Goal: Task Accomplishment & Management: Manage account settings

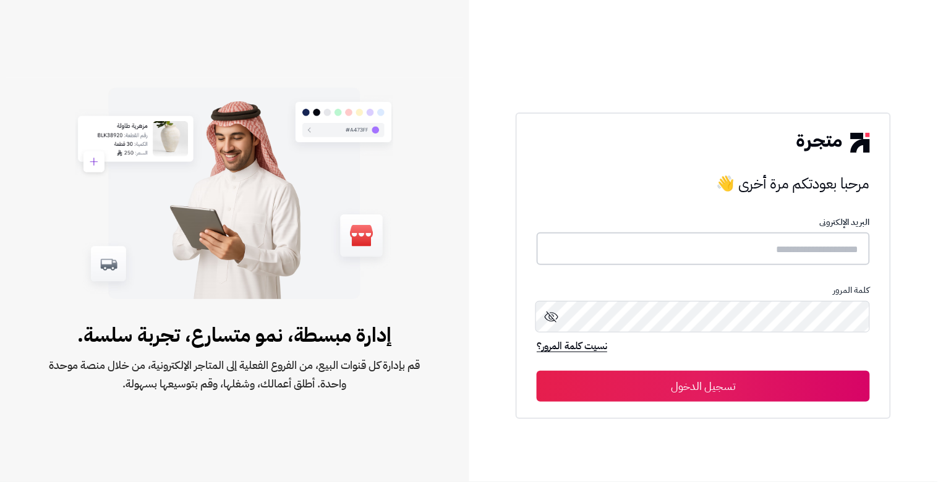
click at [753, 257] on input "text" at bounding box center [703, 249] width 333 height 33
click at [752, 257] on input "text" at bounding box center [703, 249] width 333 height 33
type input "**********"
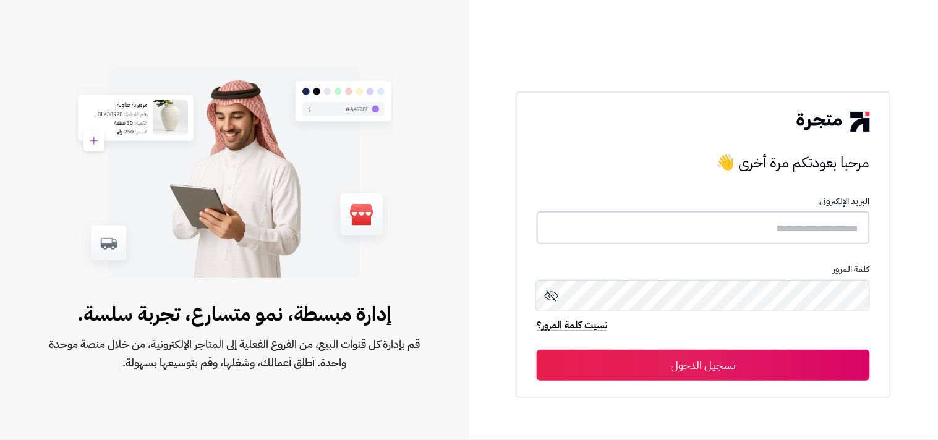
type input "**********"
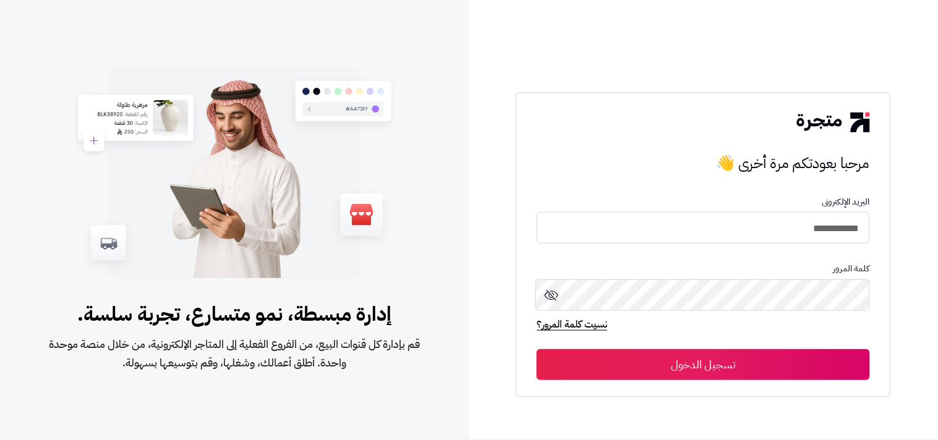
click at [720, 361] on button "تسجيل الدخول" at bounding box center [703, 364] width 333 height 31
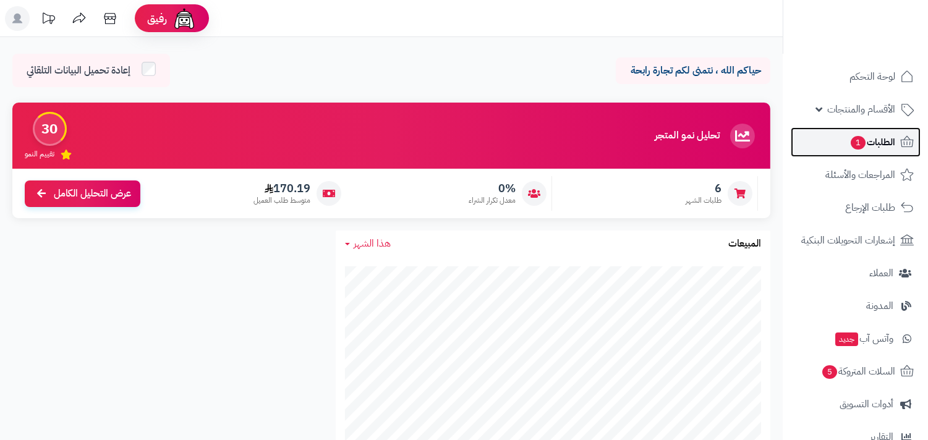
click at [863, 143] on span "الطلبات 1" at bounding box center [873, 142] width 46 height 17
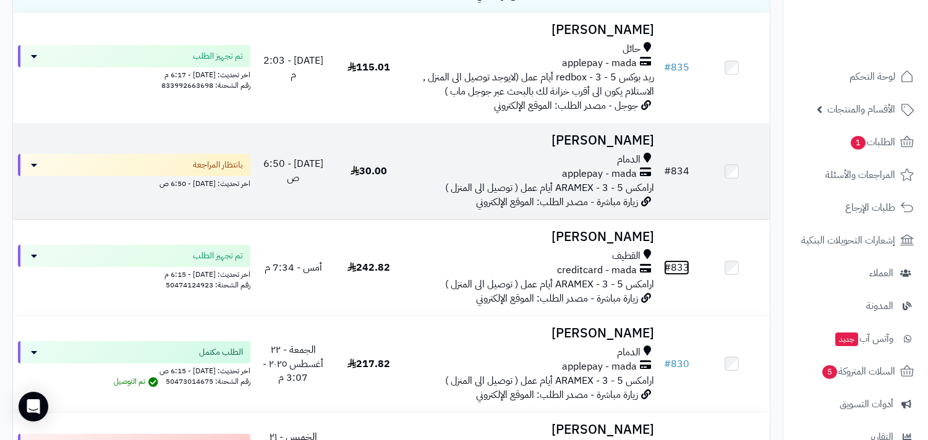
scroll to position [229, 0]
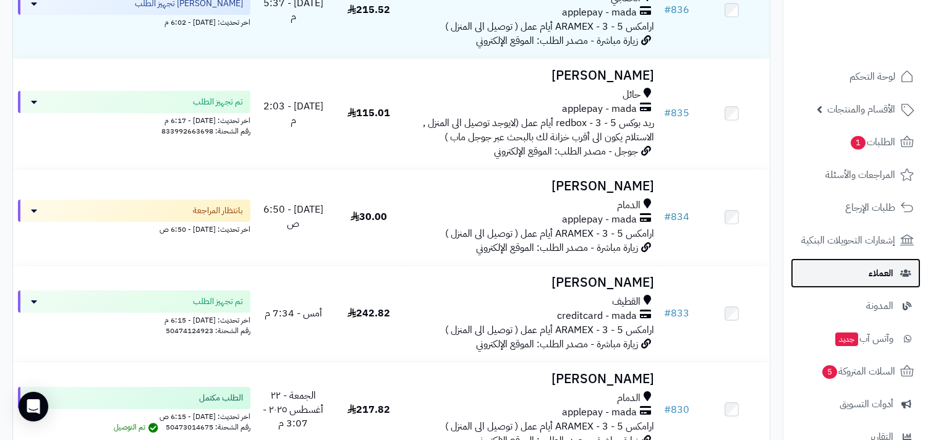
click at [863, 266] on link "العملاء" at bounding box center [856, 273] width 130 height 30
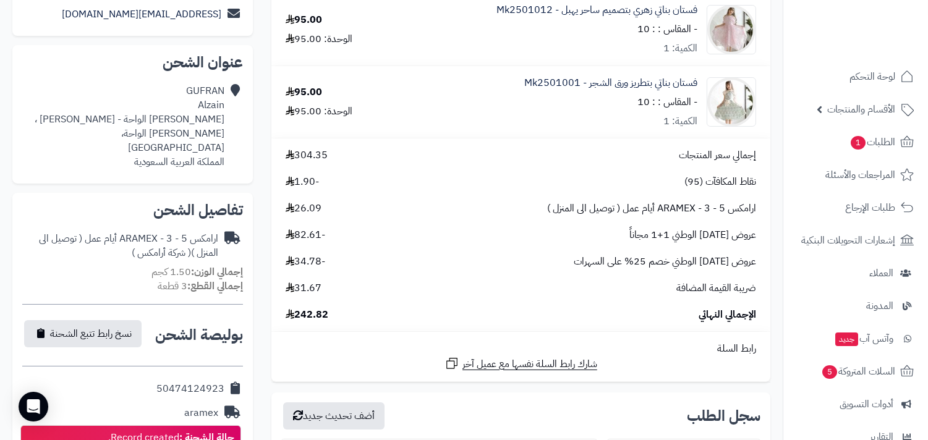
scroll to position [366, 0]
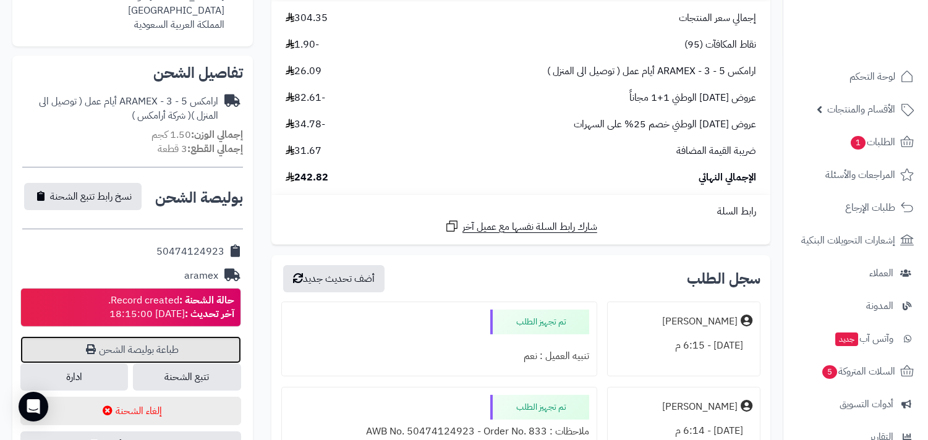
click at [219, 336] on link "طباعة بوليصة الشحن" at bounding box center [130, 349] width 221 height 27
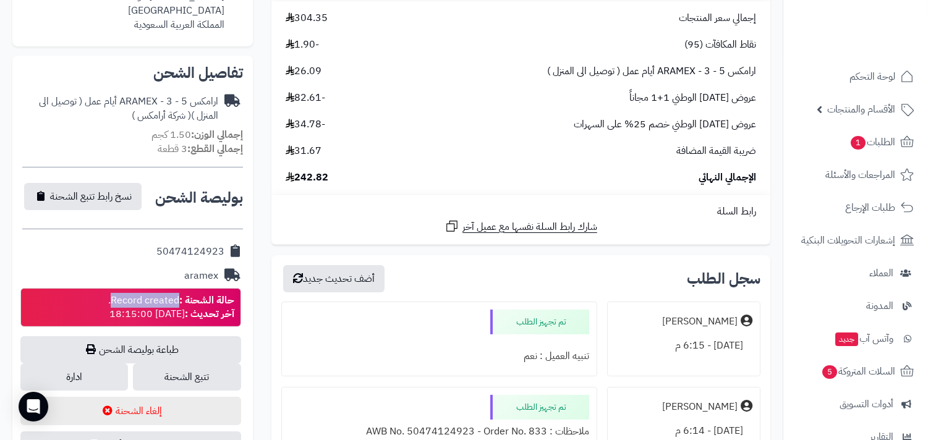
drag, startPoint x: 114, startPoint y: 281, endPoint x: 179, endPoint y: 291, distance: 66.4
click at [179, 294] on div "حالة الشحنة : Record created. آخر تحديث : 2025-08-28 18:15:00" at bounding box center [171, 308] width 126 height 28
click at [608, 38] on div "نقاط المكافآت (95) -1.90" at bounding box center [520, 45] width 489 height 14
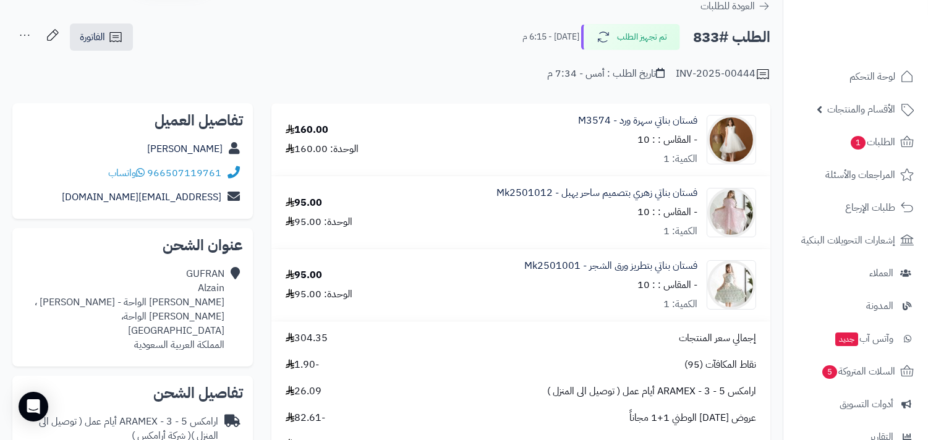
scroll to position [0, 0]
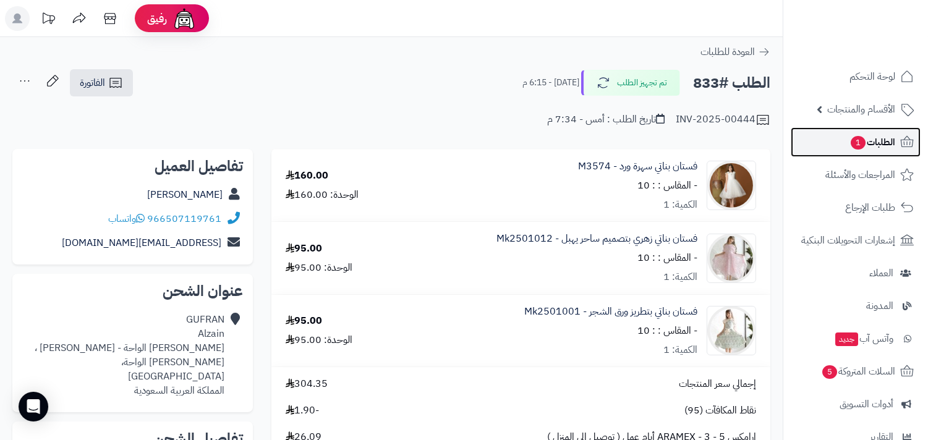
click at [850, 136] on span "الطلبات 1" at bounding box center [873, 142] width 46 height 17
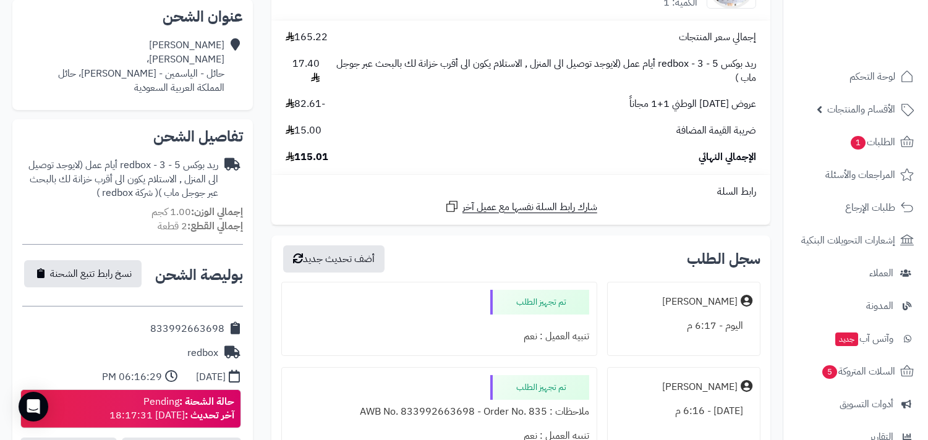
scroll to position [412, 0]
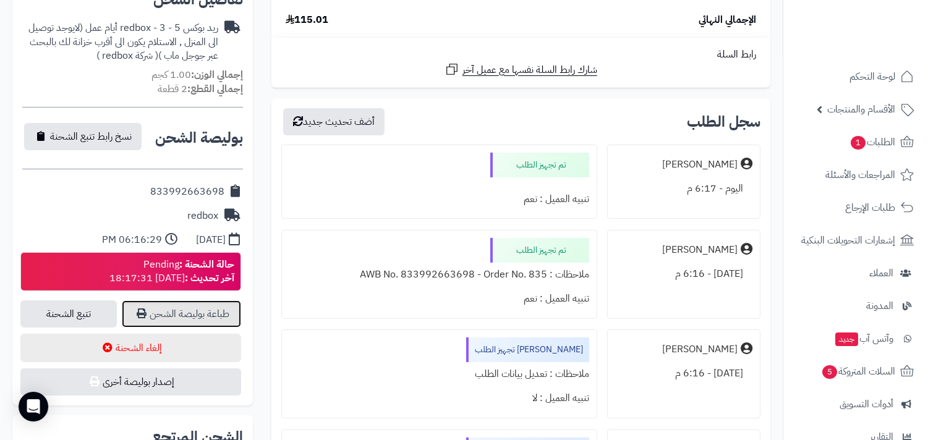
click at [223, 306] on link "طباعة بوليصة الشحن" at bounding box center [181, 314] width 119 height 27
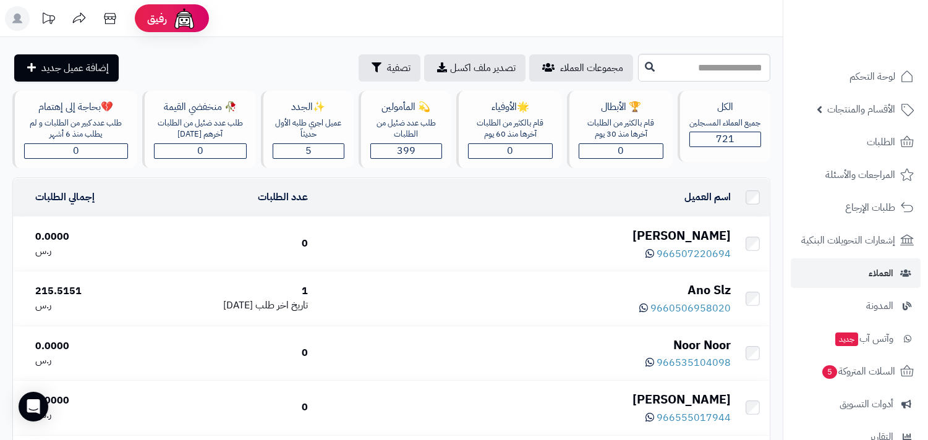
click at [689, 232] on div "[PERSON_NAME]" at bounding box center [524, 236] width 413 height 18
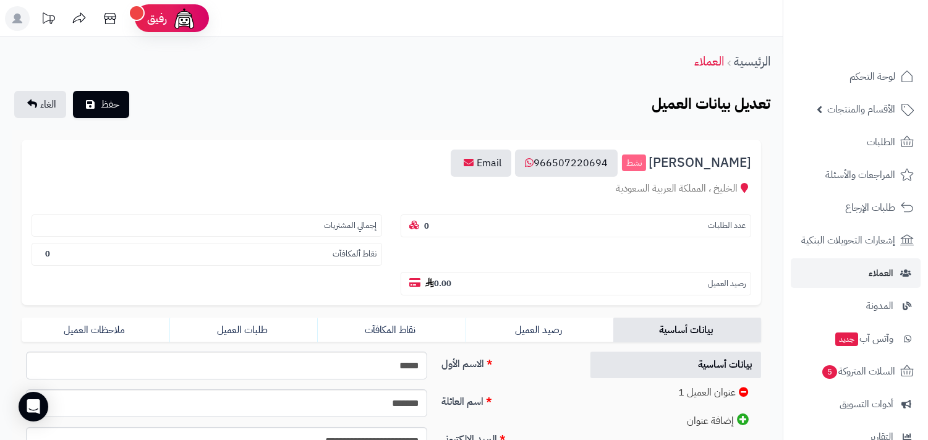
scroll to position [91, 0]
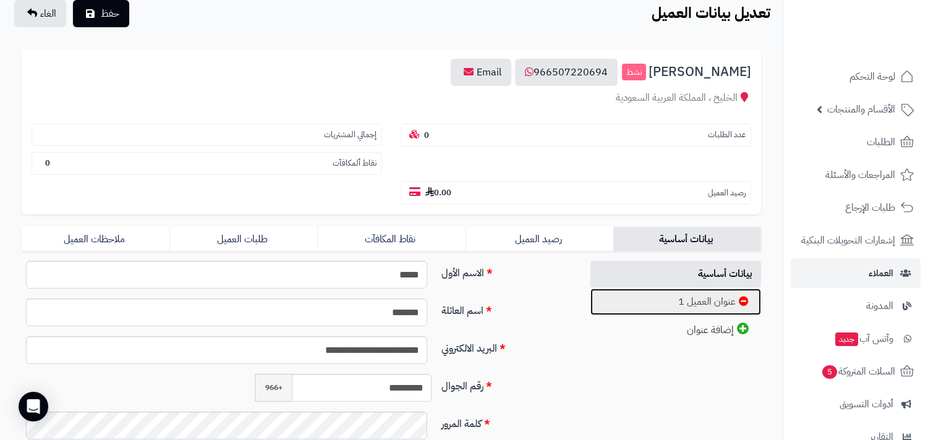
click at [662, 289] on link "عنوان العميل 1" at bounding box center [676, 302] width 171 height 27
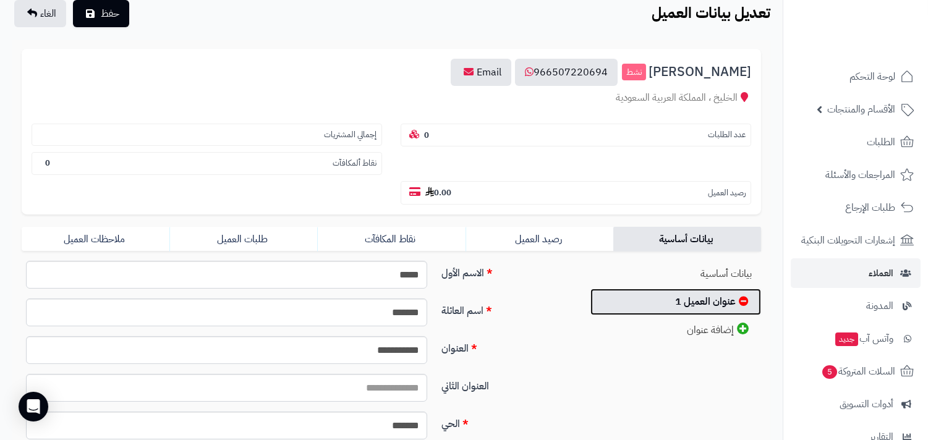
scroll to position [137, 0]
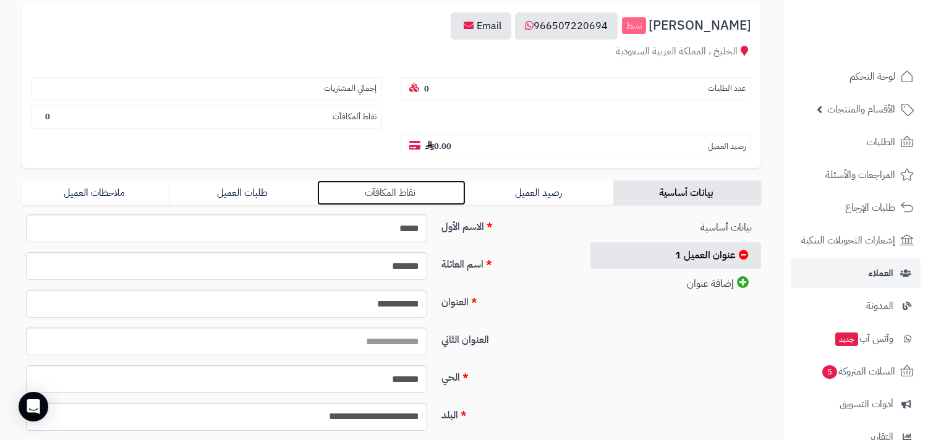
click at [419, 181] on link "نقاط المكافآت" at bounding box center [391, 193] width 148 height 25
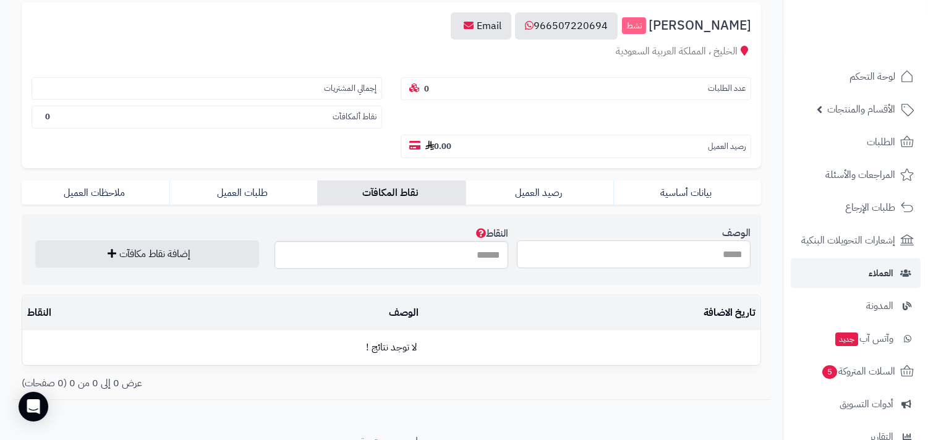
click at [683, 241] on input "الوصف" at bounding box center [634, 255] width 234 height 28
type input "**********"
click at [474, 241] on input "النقاط" at bounding box center [392, 255] width 234 height 28
drag, startPoint x: 323, startPoint y: 361, endPoint x: 267, endPoint y: 388, distance: 62.5
click at [267, 388] on div "**********" at bounding box center [391, 167] width 783 height 535
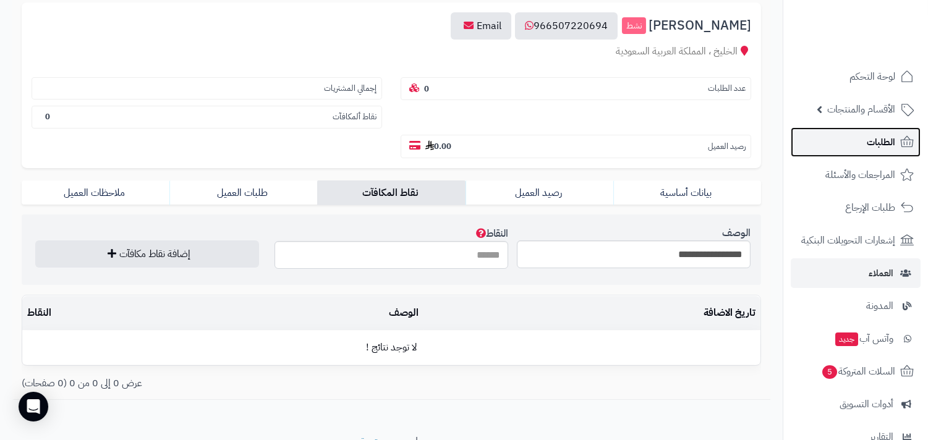
click at [852, 149] on link "الطلبات" at bounding box center [856, 142] width 130 height 30
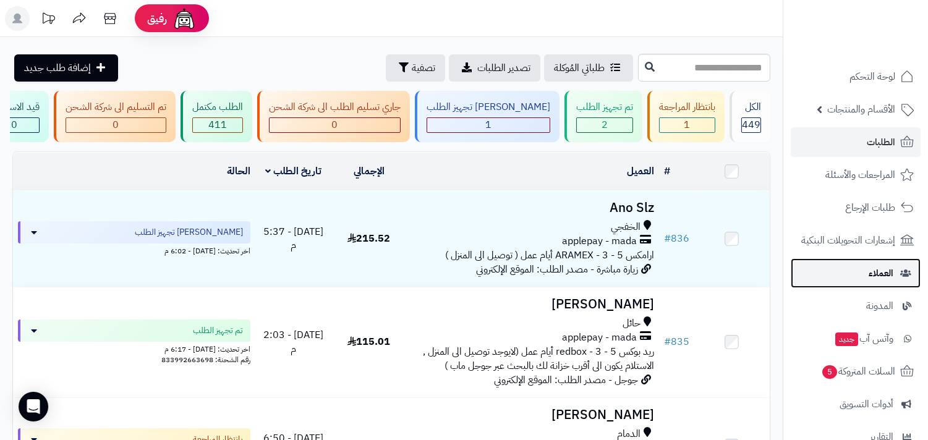
click at [870, 271] on span "العملاء" at bounding box center [881, 273] width 25 height 17
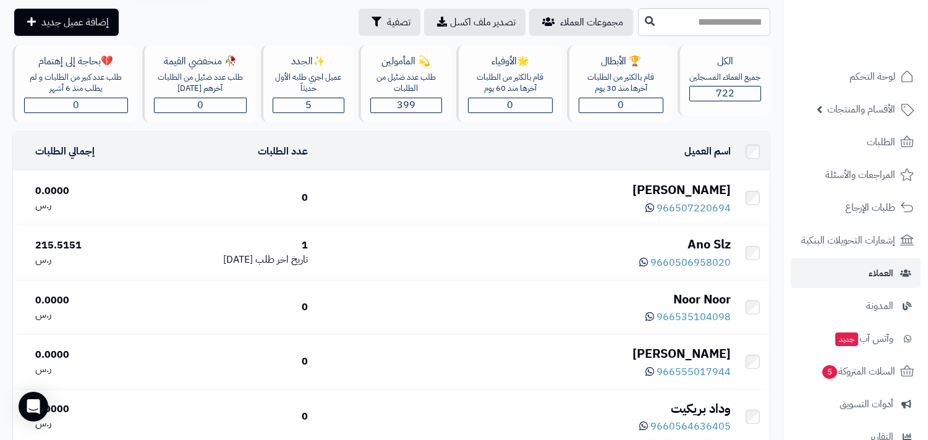
scroll to position [91, 0]
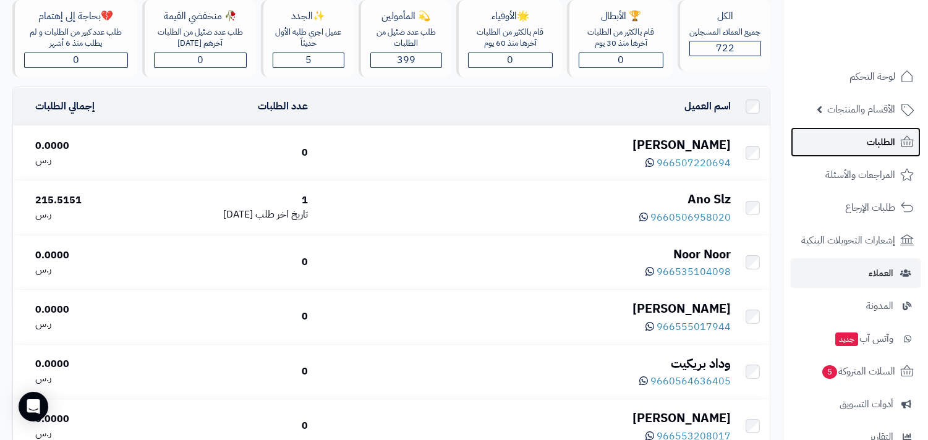
click at [855, 147] on link "الطلبات" at bounding box center [856, 142] width 130 height 30
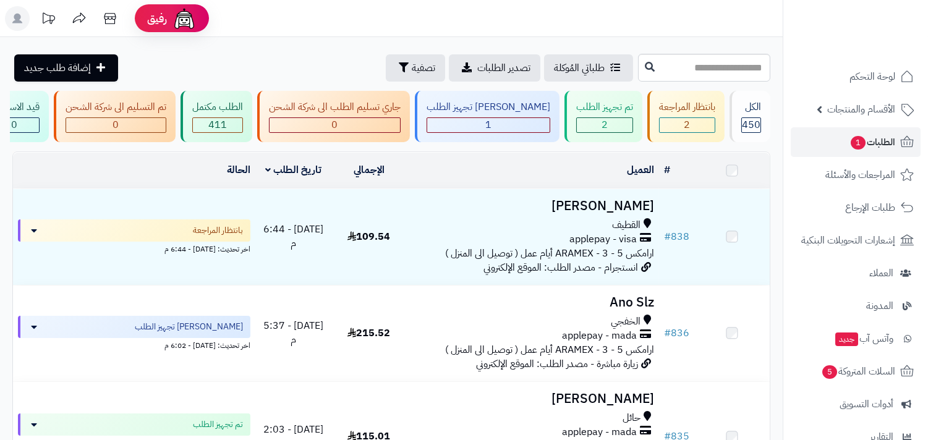
click at [198, 237] on span "بانتظار المراجعة" at bounding box center [218, 230] width 50 height 12
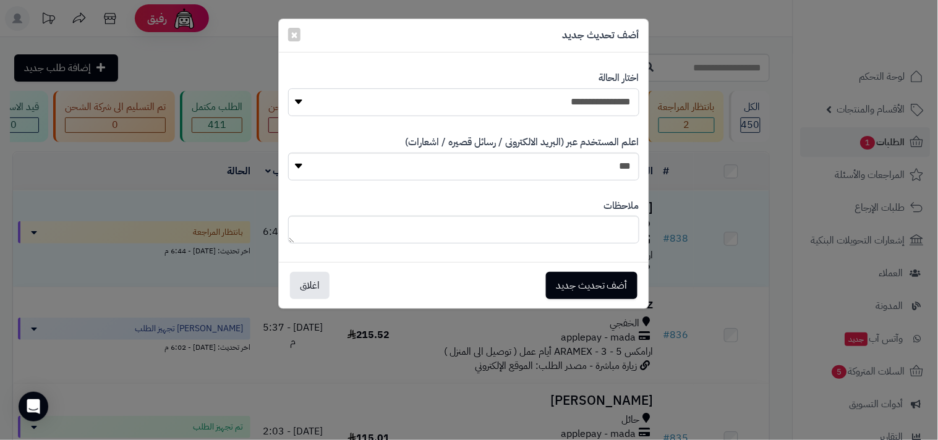
click at [557, 94] on select "**********" at bounding box center [463, 102] width 351 height 28
select select "*"
click at [288, 88] on select "**********" at bounding box center [463, 102] width 351 height 28
click at [600, 277] on button "أضف تحديث جديد" at bounding box center [592, 284] width 92 height 27
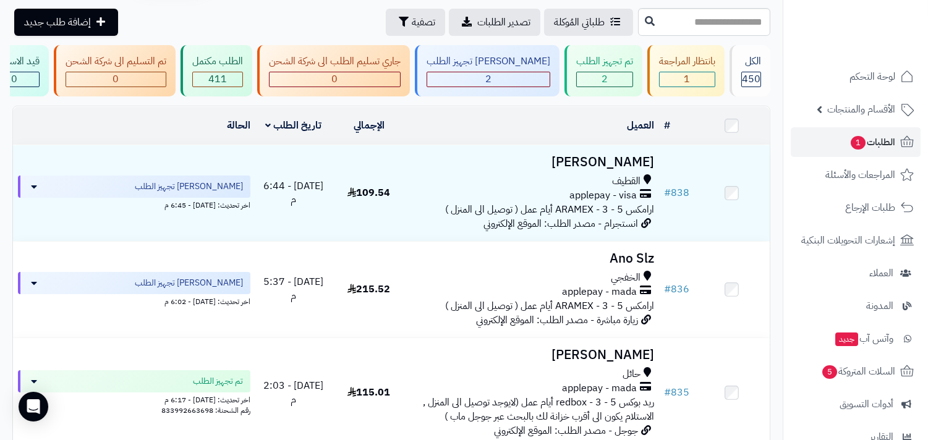
scroll to position [91, 0]
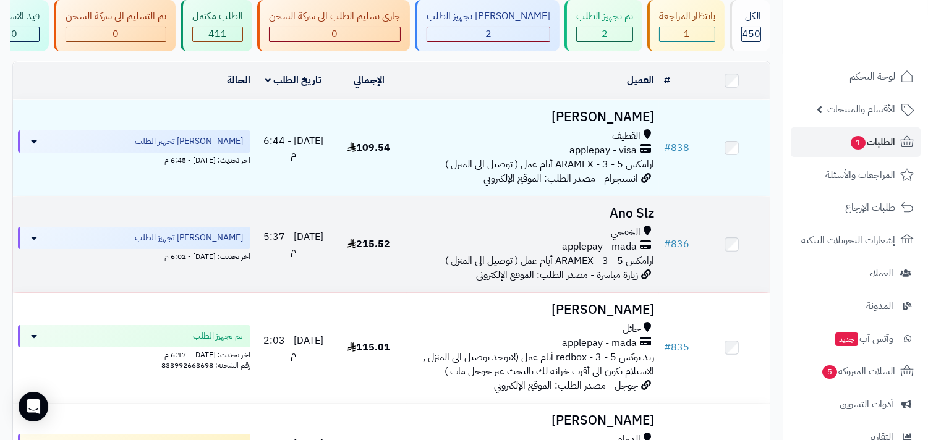
click at [619, 249] on span "applepay - mada" at bounding box center [599, 247] width 75 height 14
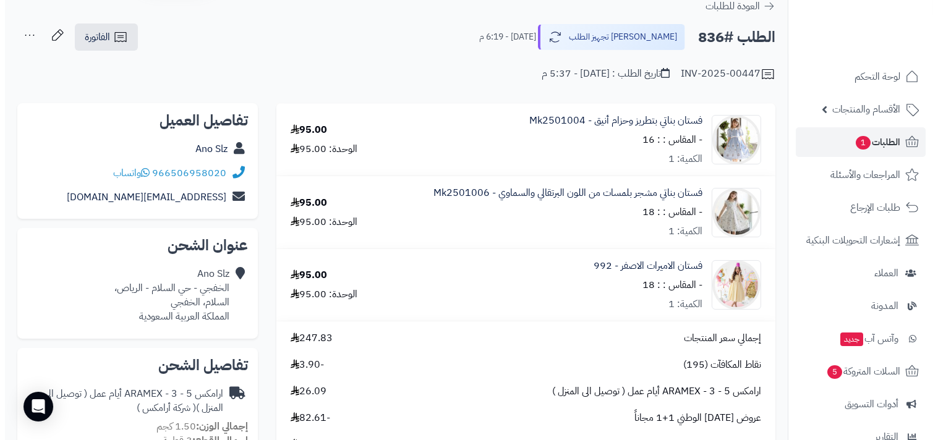
scroll to position [183, 0]
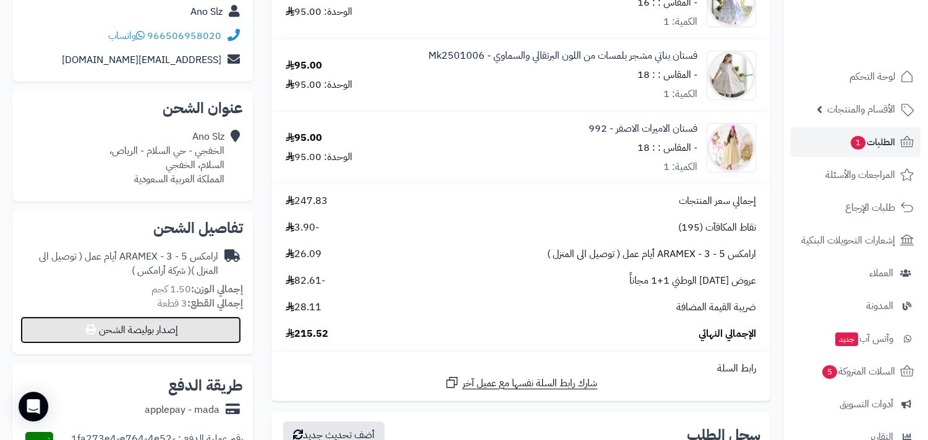
click at [231, 328] on button "إصدار بوليصة الشحن" at bounding box center [130, 330] width 221 height 27
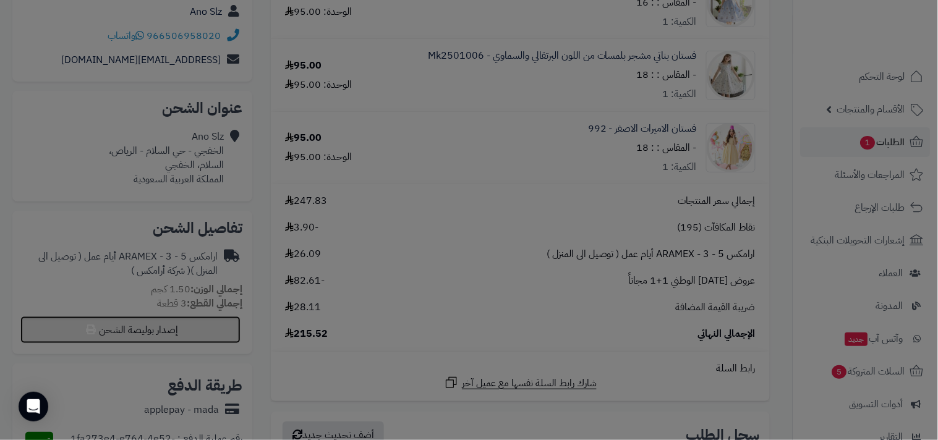
select select "******"
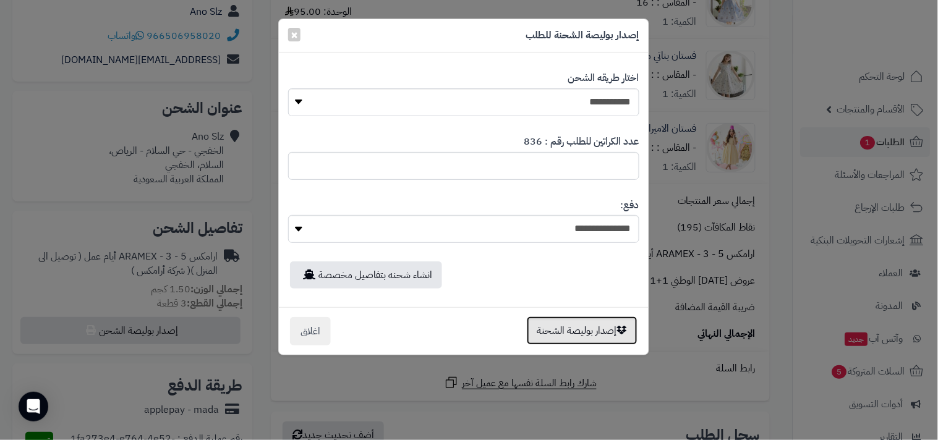
click at [591, 324] on button "إصدار بوليصة الشحنة" at bounding box center [582, 331] width 111 height 28
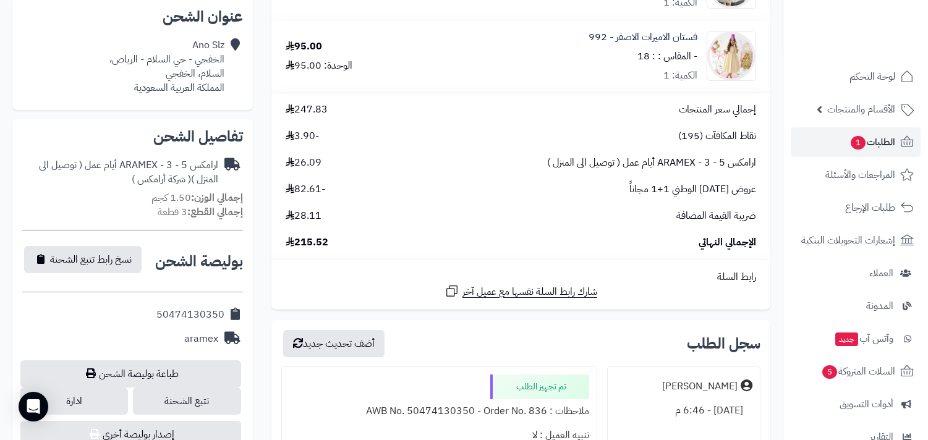
scroll to position [320, 0]
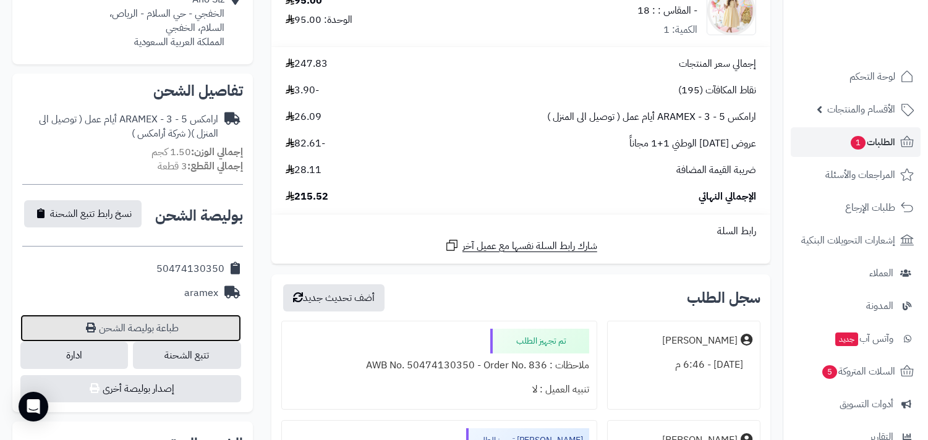
click at [205, 328] on link "طباعة بوليصة الشحن" at bounding box center [130, 328] width 221 height 27
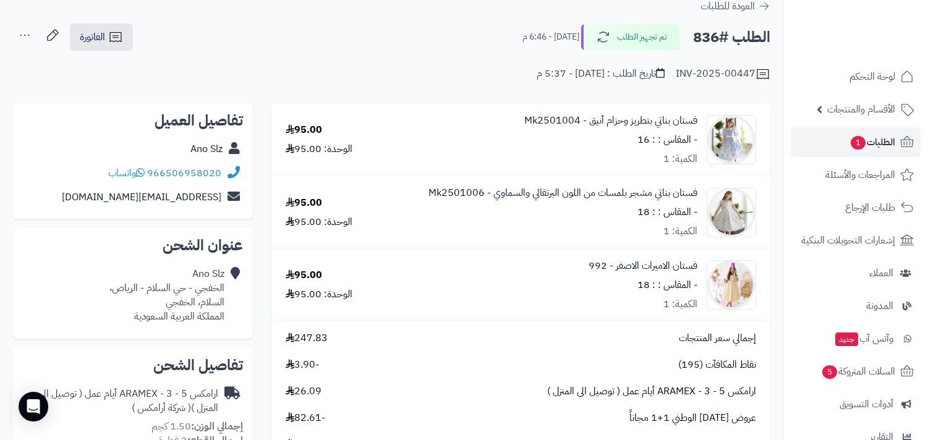
scroll to position [0, 0]
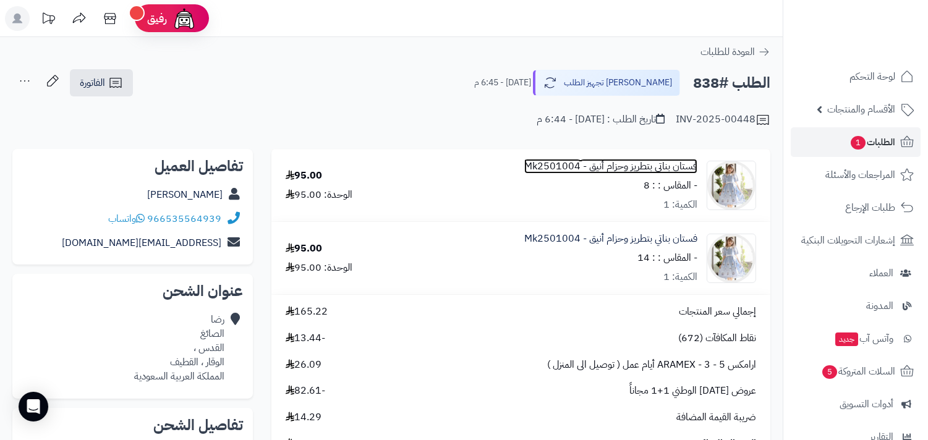
click at [628, 171] on link "فستان بناتي بتطريز وحزام أنيق - Mk2501004" at bounding box center [610, 167] width 173 height 14
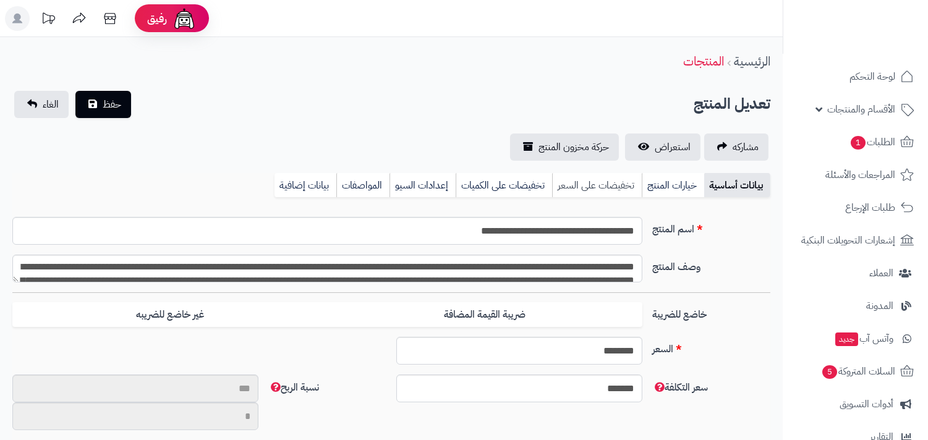
scroll to position [6, 0]
click at [657, 184] on link "خيارات المنتج" at bounding box center [673, 185] width 62 height 25
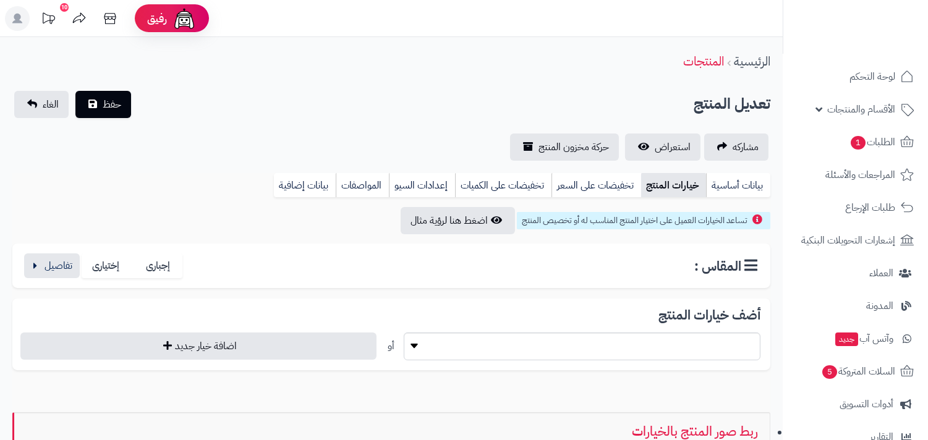
scroll to position [137, 0]
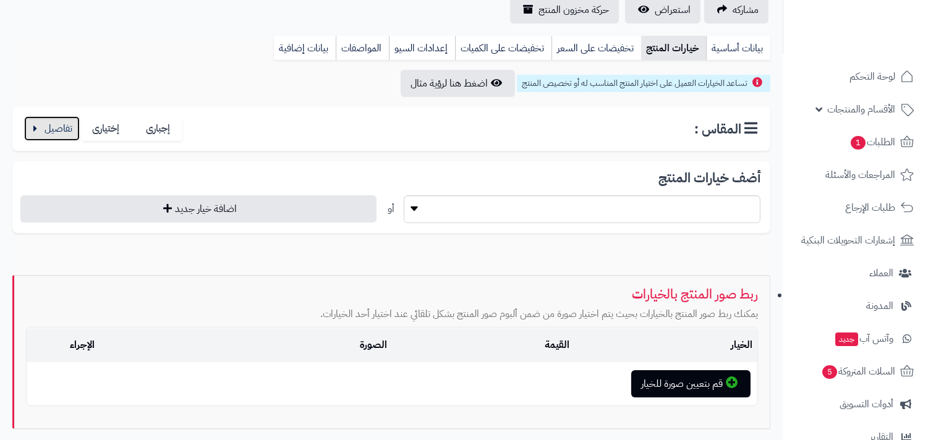
click at [45, 128] on button "button" at bounding box center [52, 128] width 56 height 25
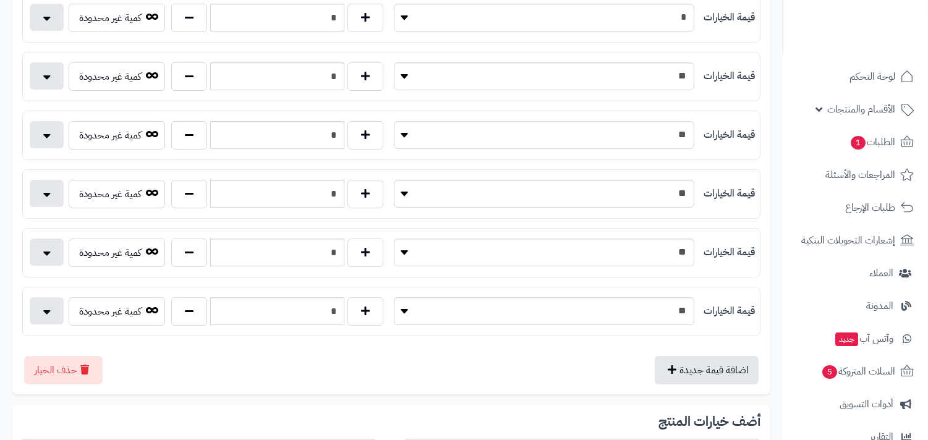
scroll to position [320, 0]
